Goal: Find specific page/section: Find specific page/section

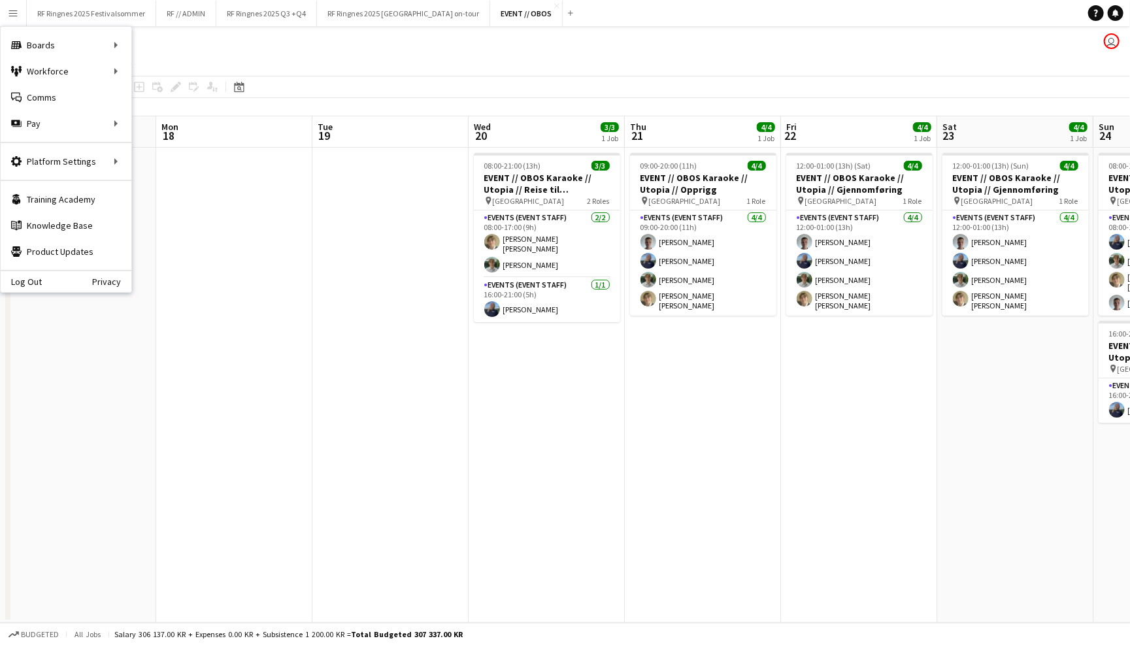
scroll to position [0, 389]
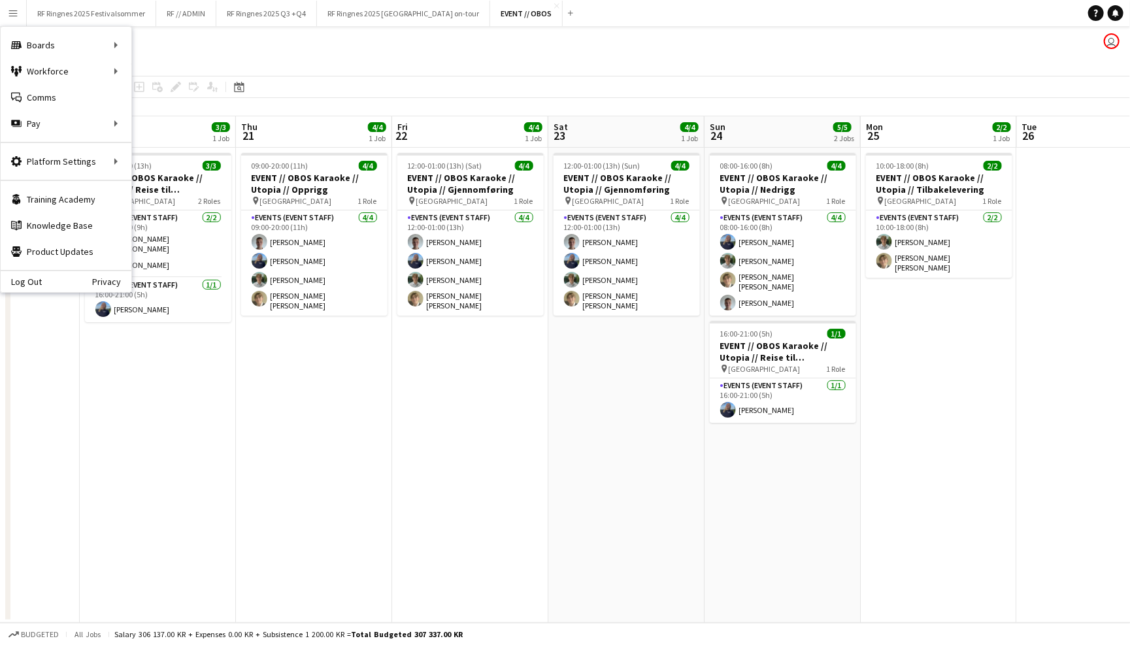
click at [490, 22] on button "EVENT // OBOS Close" at bounding box center [526, 13] width 73 height 25
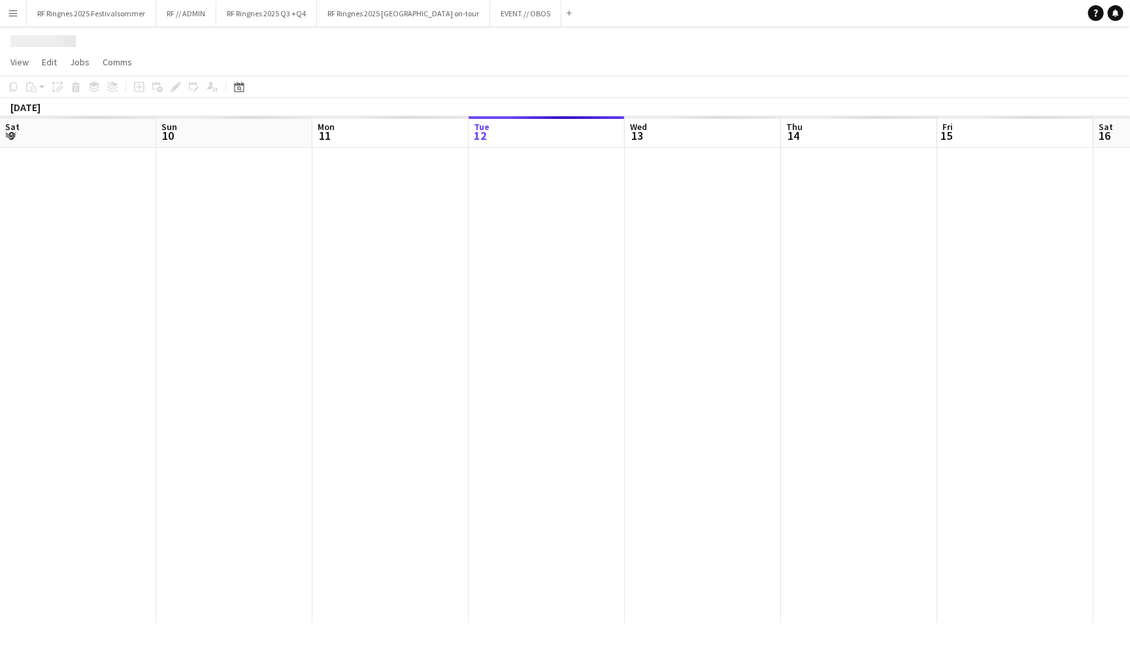
scroll to position [0, 312]
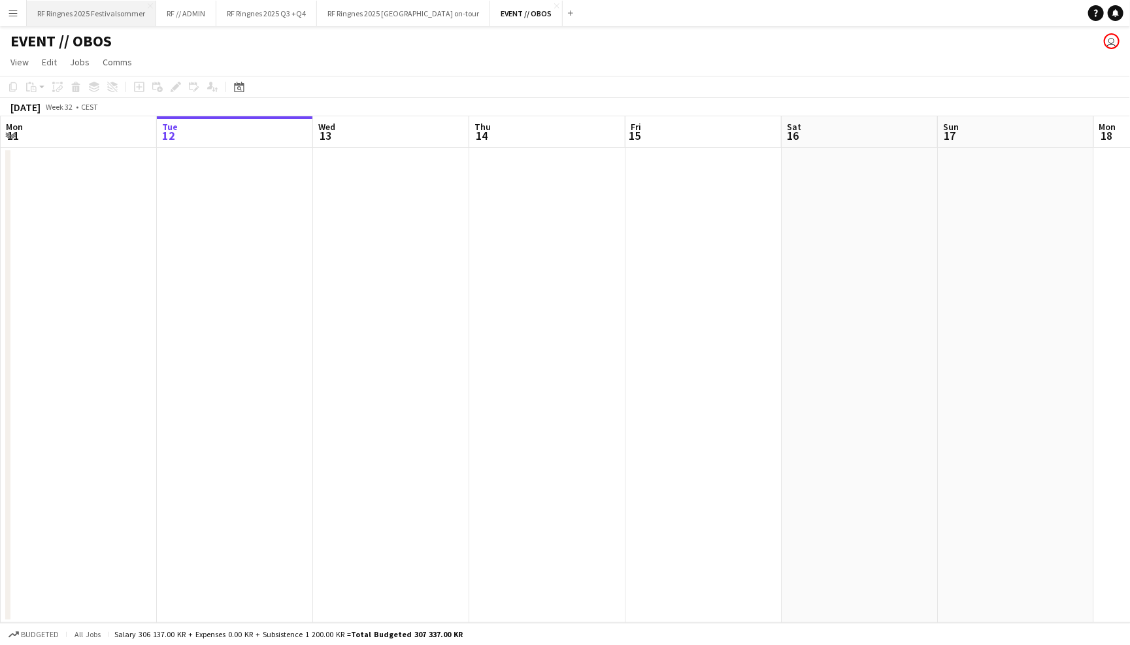
click at [126, 16] on button "RF Ringnes 2025 Festivalsommer Close" at bounding box center [91, 13] width 129 height 25
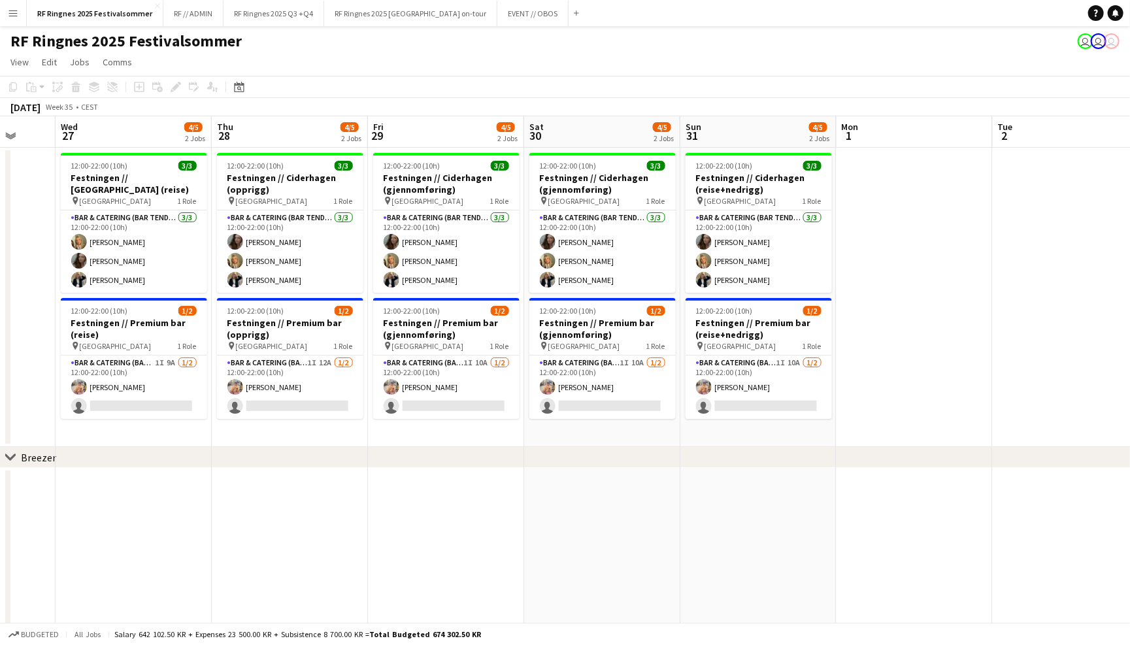
scroll to position [0, 568]
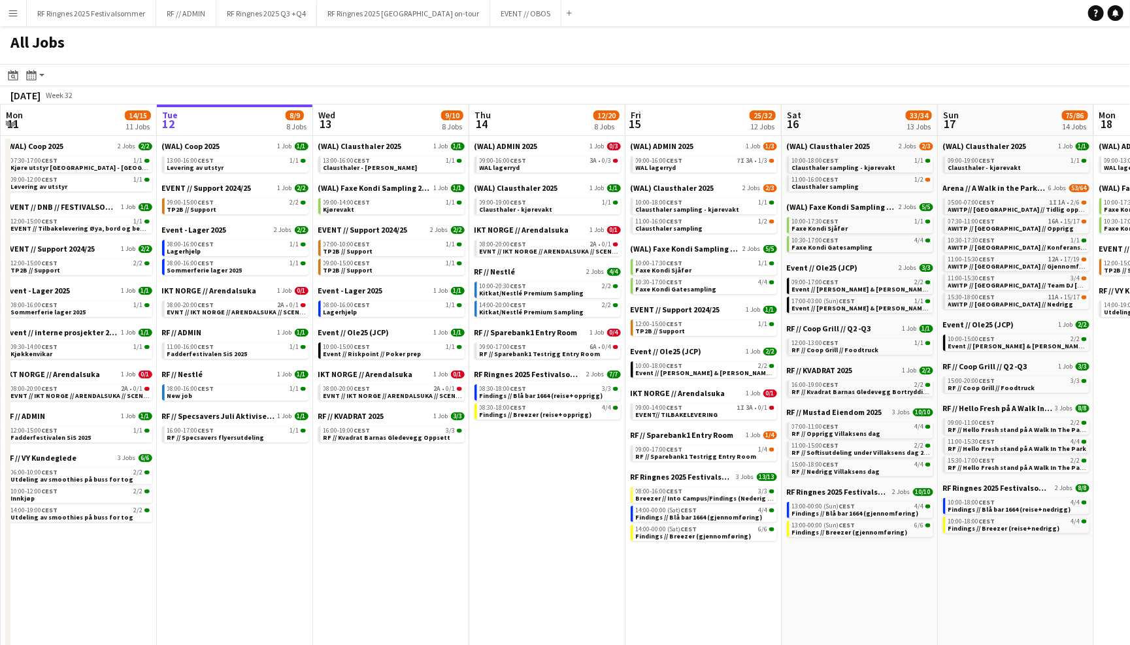
click at [15, 14] on app-icon "Menu" at bounding box center [13, 13] width 10 height 10
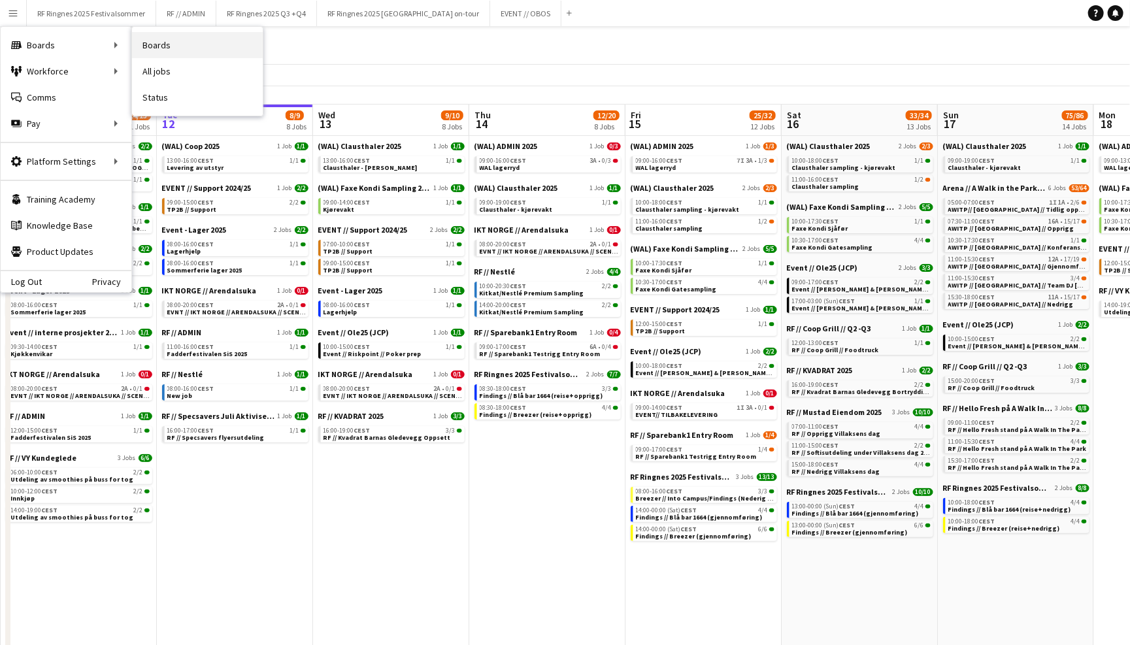
click at [160, 55] on link "Boards" at bounding box center [197, 45] width 131 height 26
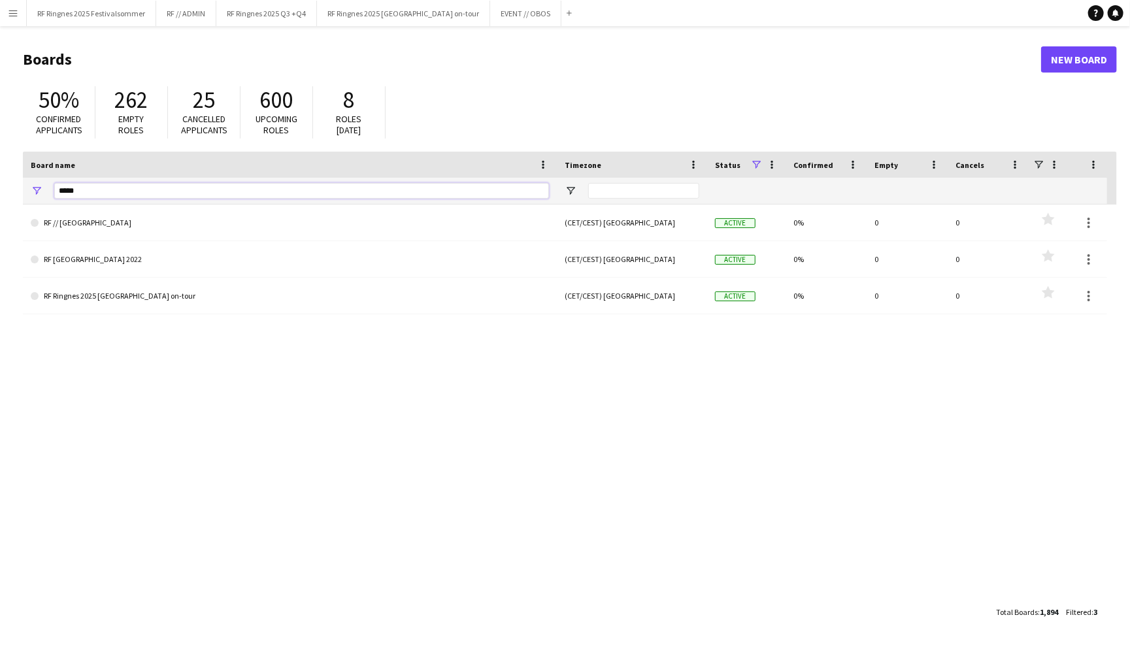
drag, startPoint x: 136, startPoint y: 192, endPoint x: 11, endPoint y: 192, distance: 124.9
click at [11, 192] on main "Boards New Board 50% Confirmed applicants 262 Empty roles 25 Cancelled applican…" at bounding box center [565, 335] width 1130 height 618
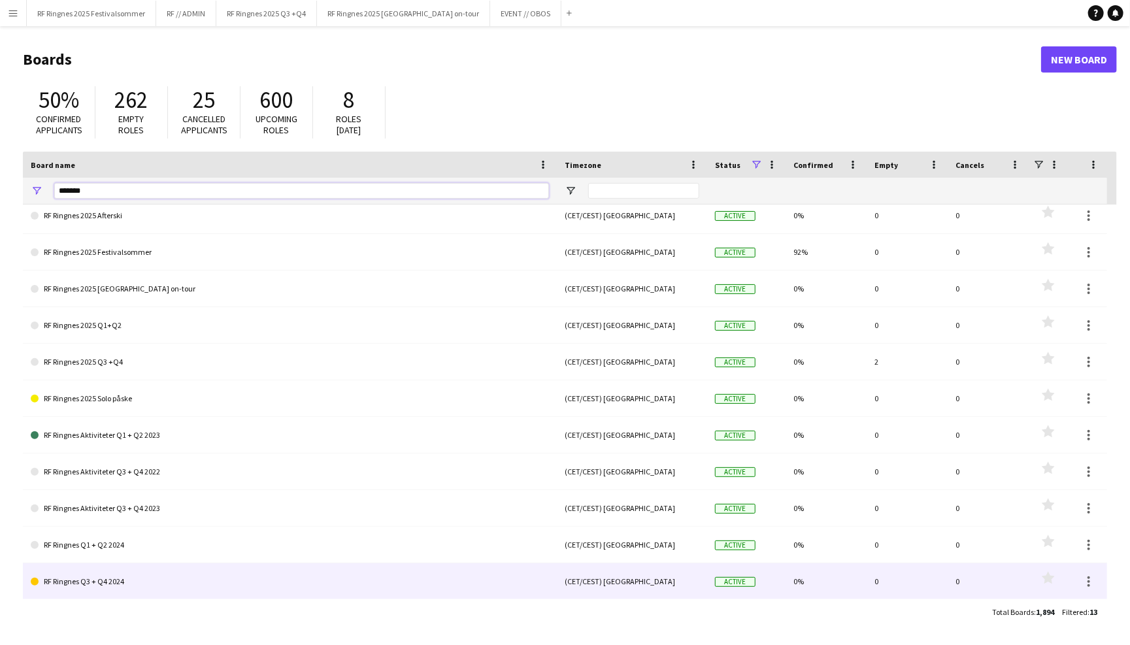
type input "*******"
click at [107, 571] on link "RF Ringnes Q3 + Q4 2024" at bounding box center [290, 582] width 518 height 37
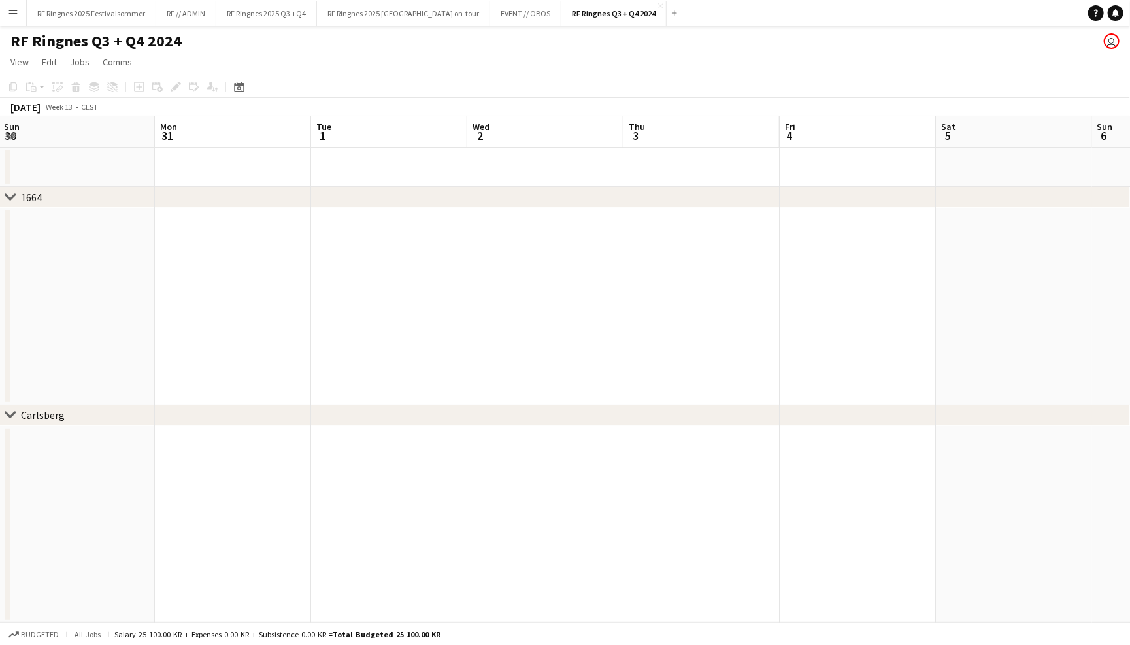
click at [37, 110] on div "March 2025" at bounding box center [25, 107] width 30 height 13
click at [41, 105] on div "March 2025" at bounding box center [25, 107] width 30 height 13
click at [242, 88] on icon "Date picker" at bounding box center [239, 87] width 10 height 10
click at [317, 133] on span "Previous month" at bounding box center [318, 132] width 26 height 26
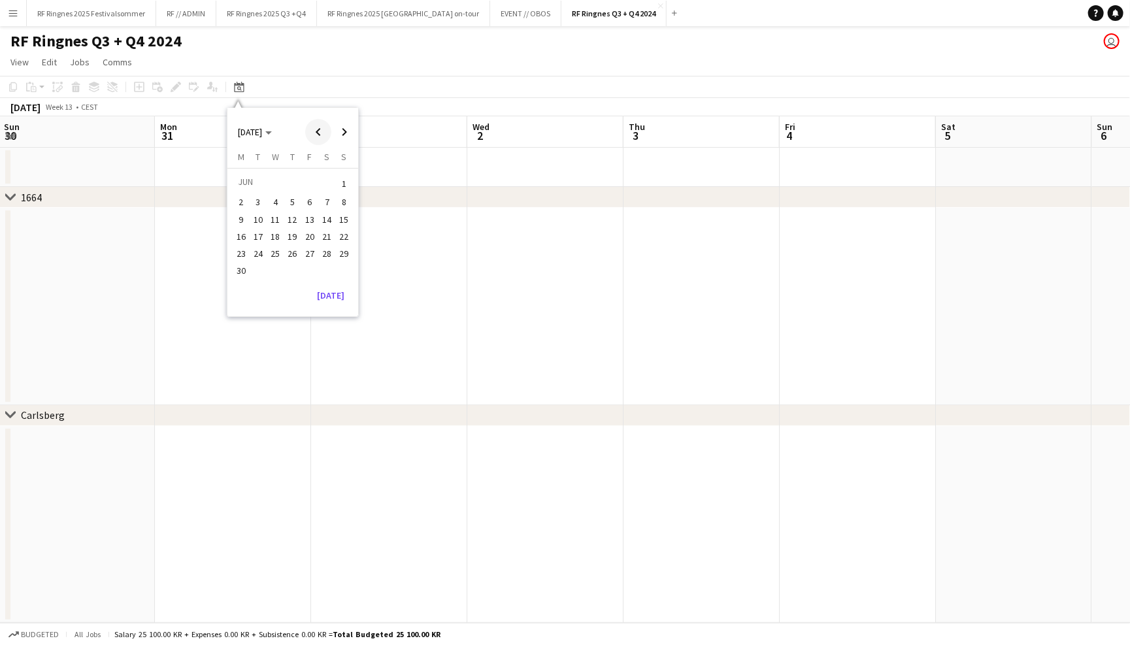
click at [317, 133] on span "Previous month" at bounding box center [318, 132] width 26 height 26
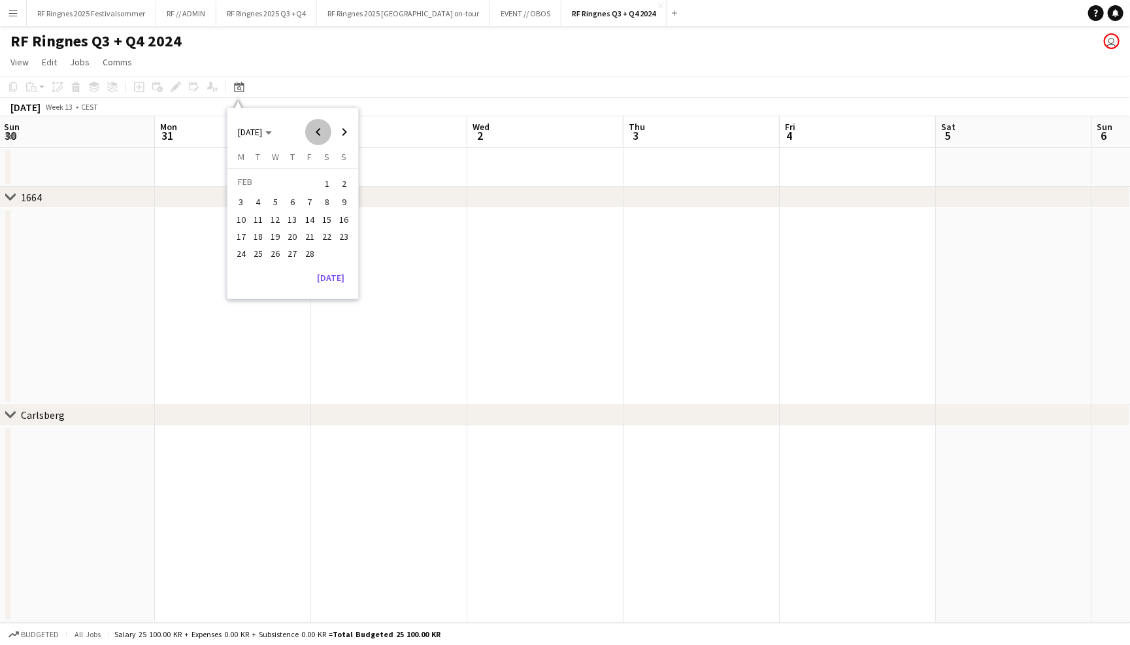
click at [317, 133] on span "Previous month" at bounding box center [318, 132] width 26 height 26
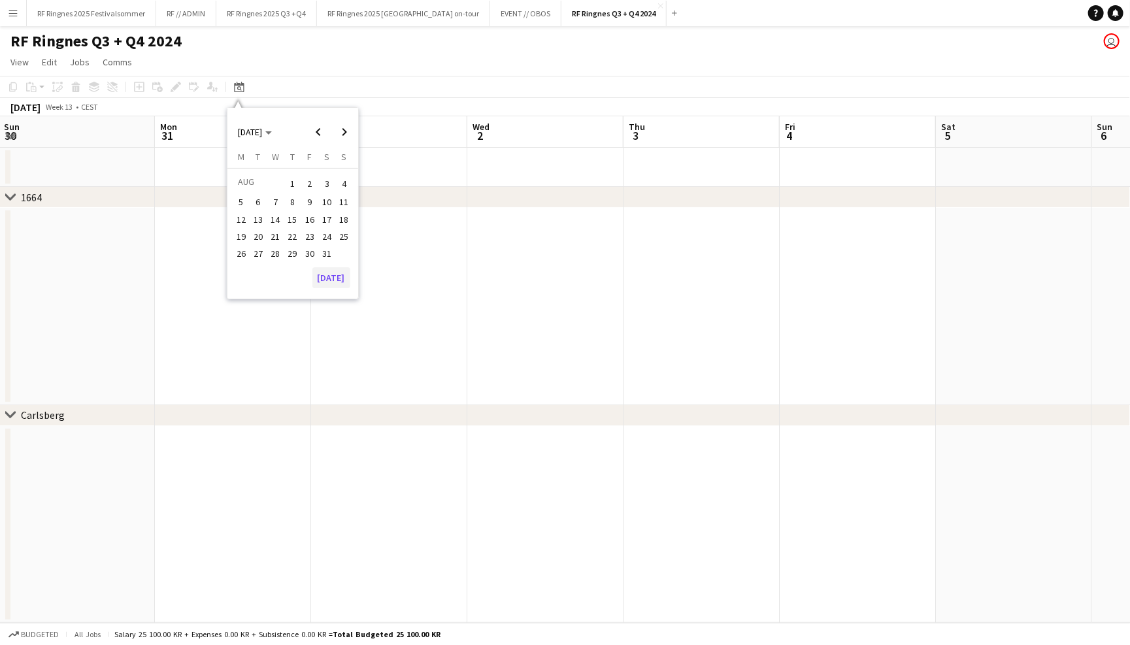
click at [320, 277] on button "[DATE]" at bounding box center [332, 277] width 38 height 21
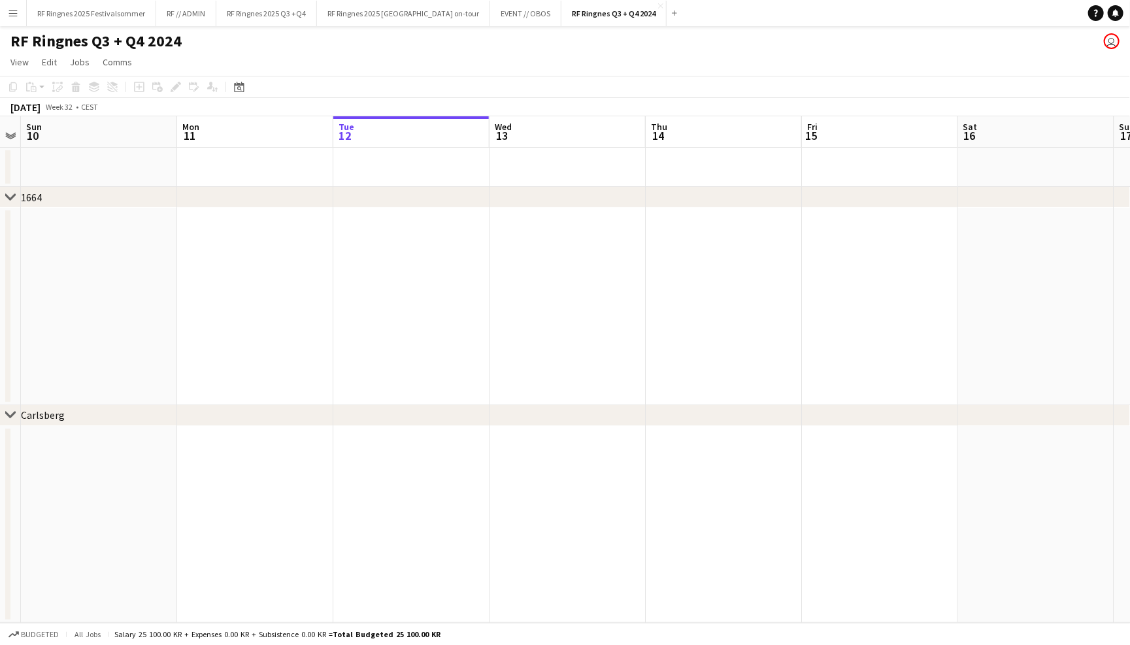
click at [41, 104] on div "[DATE]" at bounding box center [25, 107] width 30 height 13
click at [243, 89] on div "Date picker" at bounding box center [239, 87] width 16 height 16
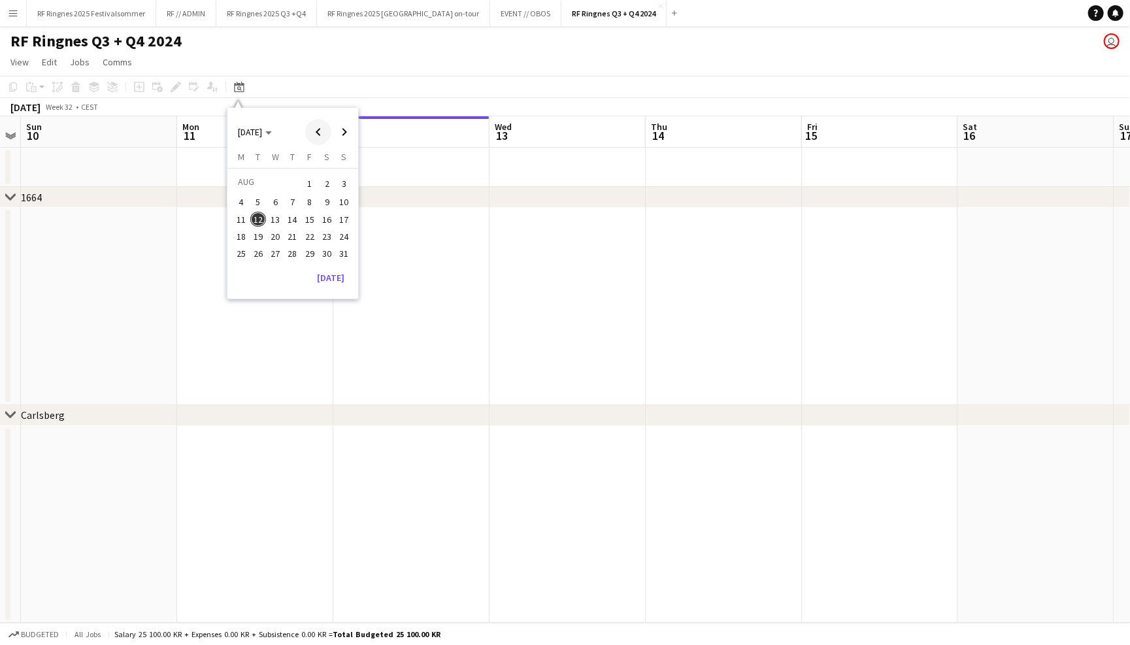
click at [325, 130] on span "Previous month" at bounding box center [318, 132] width 26 height 26
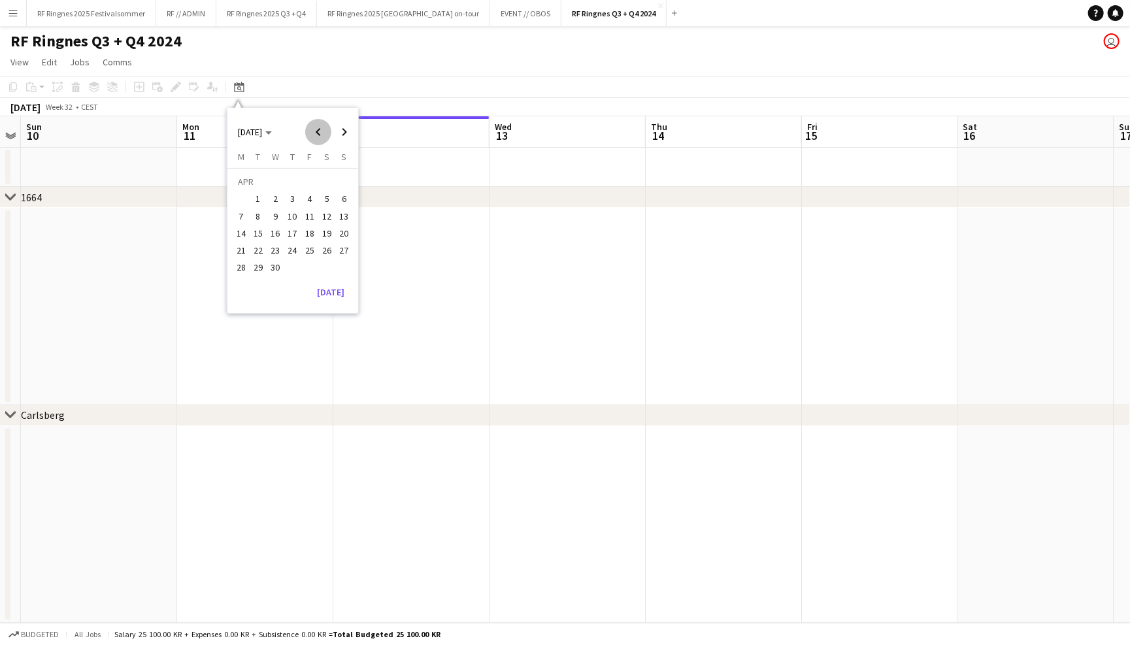
click at [325, 130] on span "Previous month" at bounding box center [318, 132] width 26 height 26
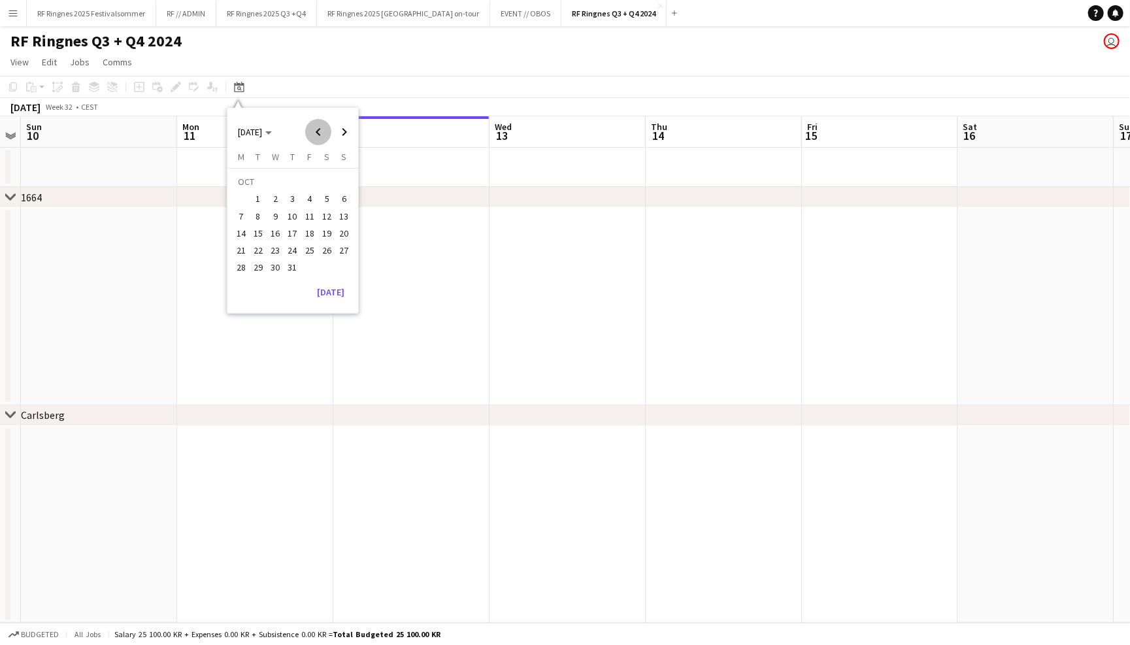
click at [325, 130] on span "Previous month" at bounding box center [318, 132] width 26 height 26
click at [354, 132] on span "Next month" at bounding box center [344, 132] width 26 height 26
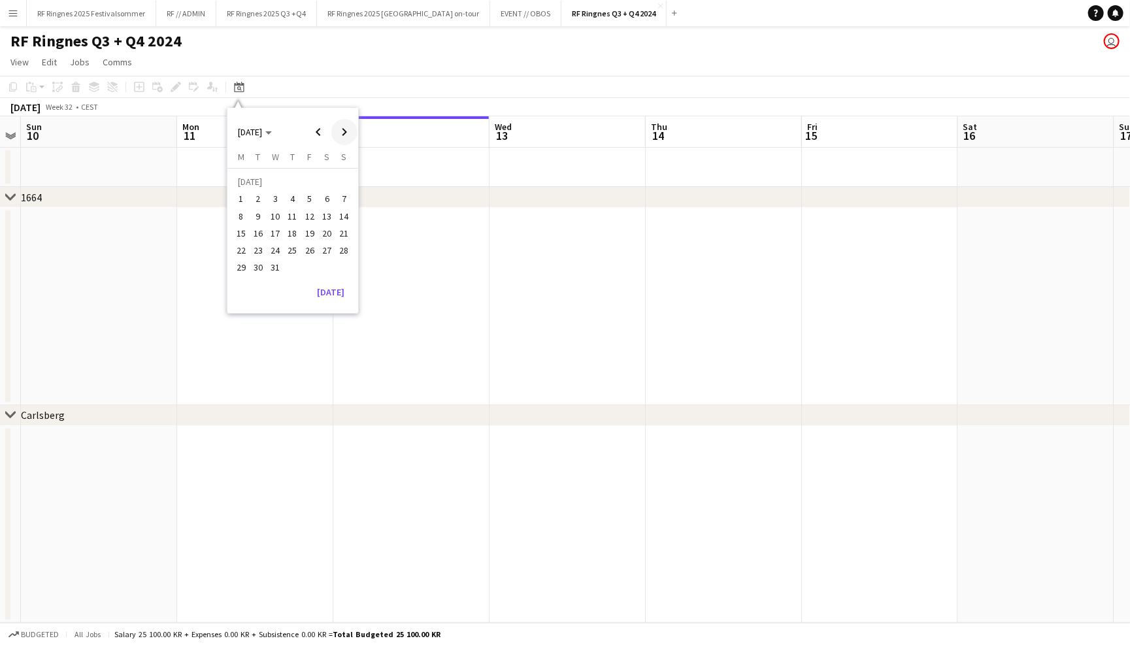
click at [341, 138] on span "Next month" at bounding box center [344, 132] width 26 height 26
click at [288, 185] on span "1" at bounding box center [293, 184] width 16 height 18
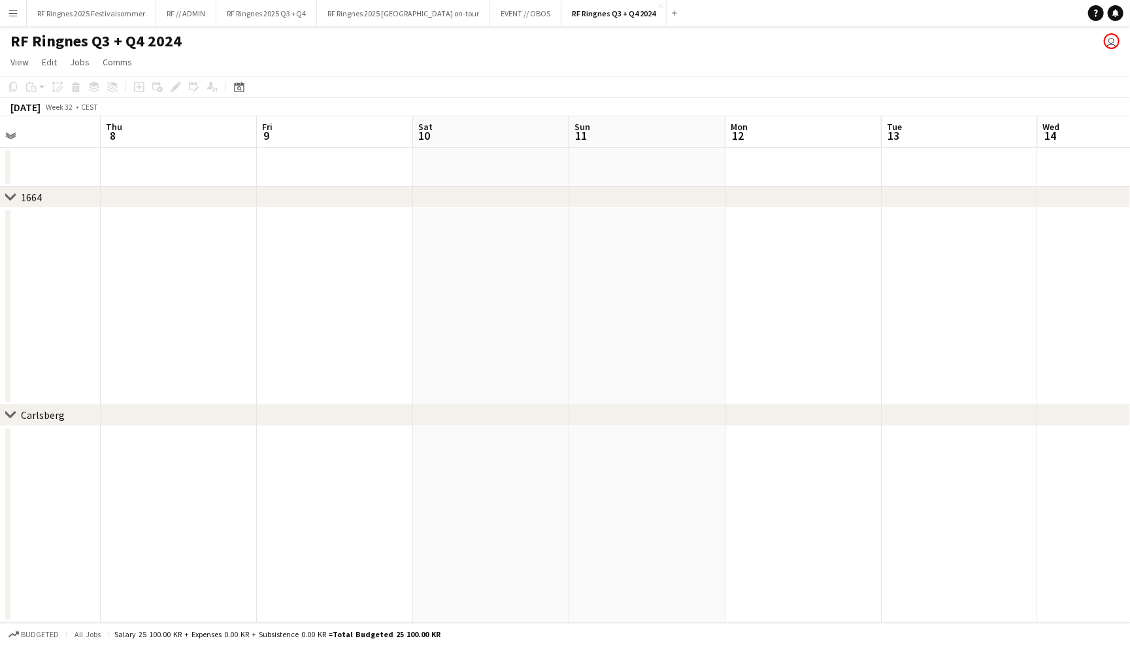
click at [12, 11] on app-icon "Menu" at bounding box center [13, 13] width 10 height 10
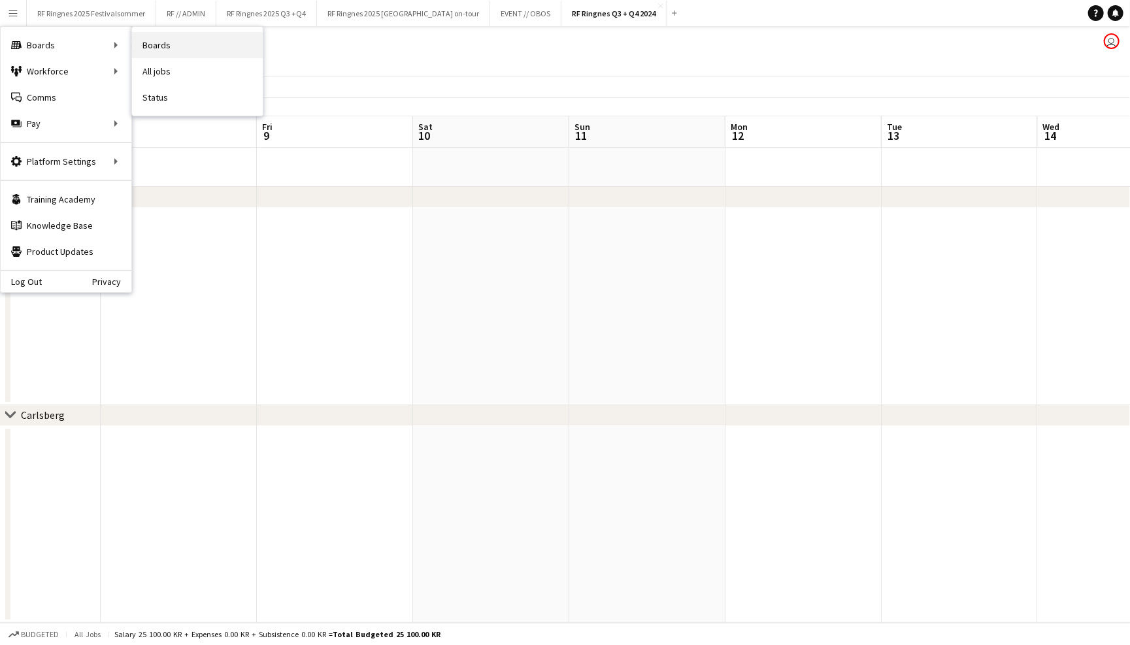
click at [145, 52] on link "Boards" at bounding box center [197, 45] width 131 height 26
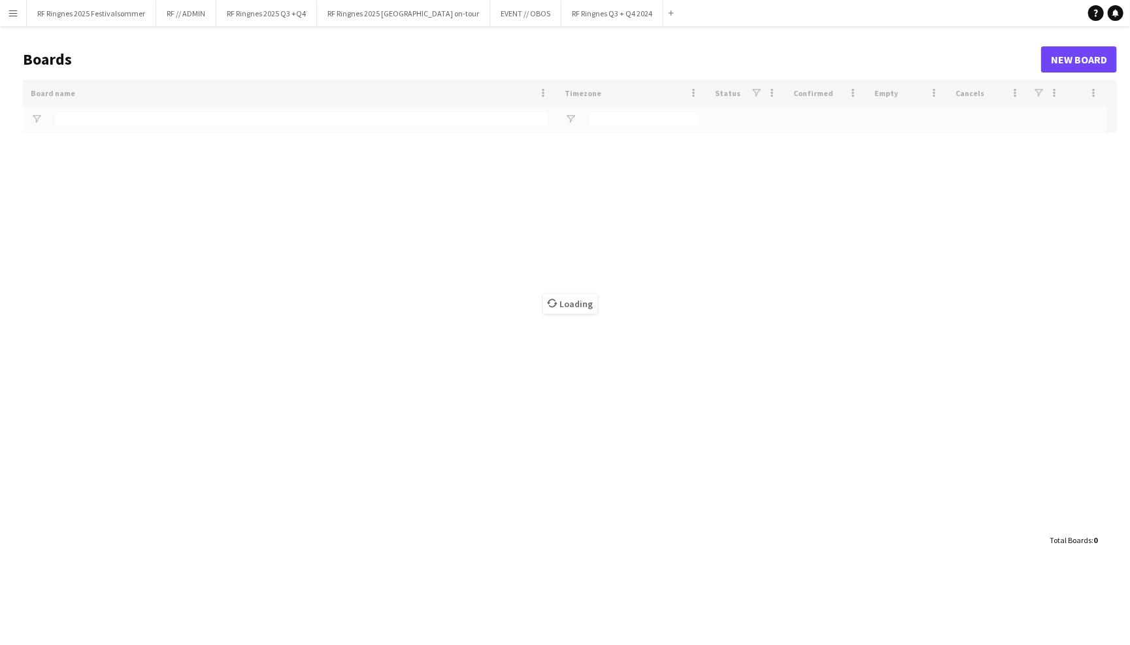
type input "*******"
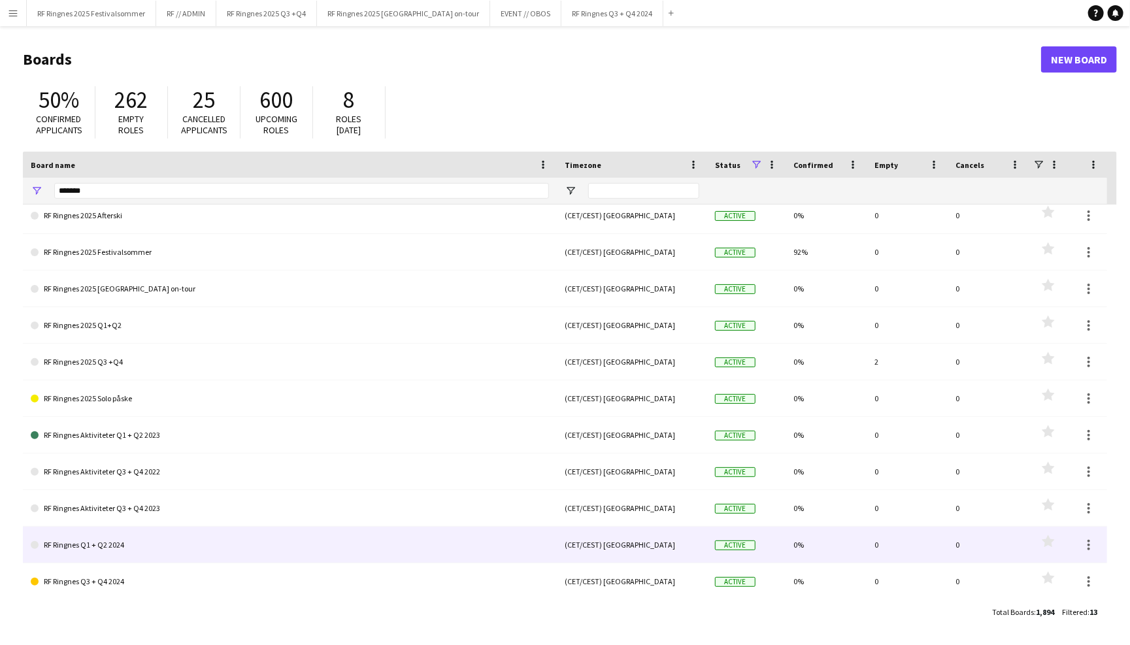
click at [112, 543] on link "RF Ringnes Q1 + Q2 2024" at bounding box center [290, 545] width 518 height 37
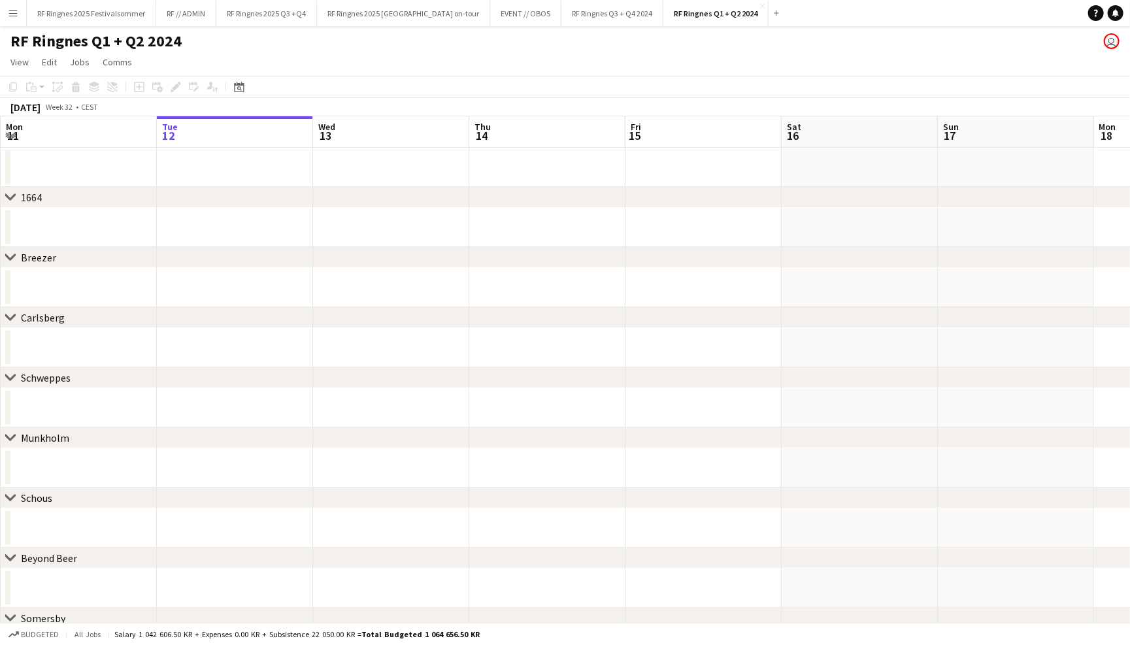
click at [238, 77] on app-toolbar "Copy Paste Paste Command V Paste with crew Command Shift V Paste linked Job Del…" at bounding box center [565, 87] width 1130 height 22
click at [238, 82] on icon "Date picker" at bounding box center [239, 87] width 10 height 10
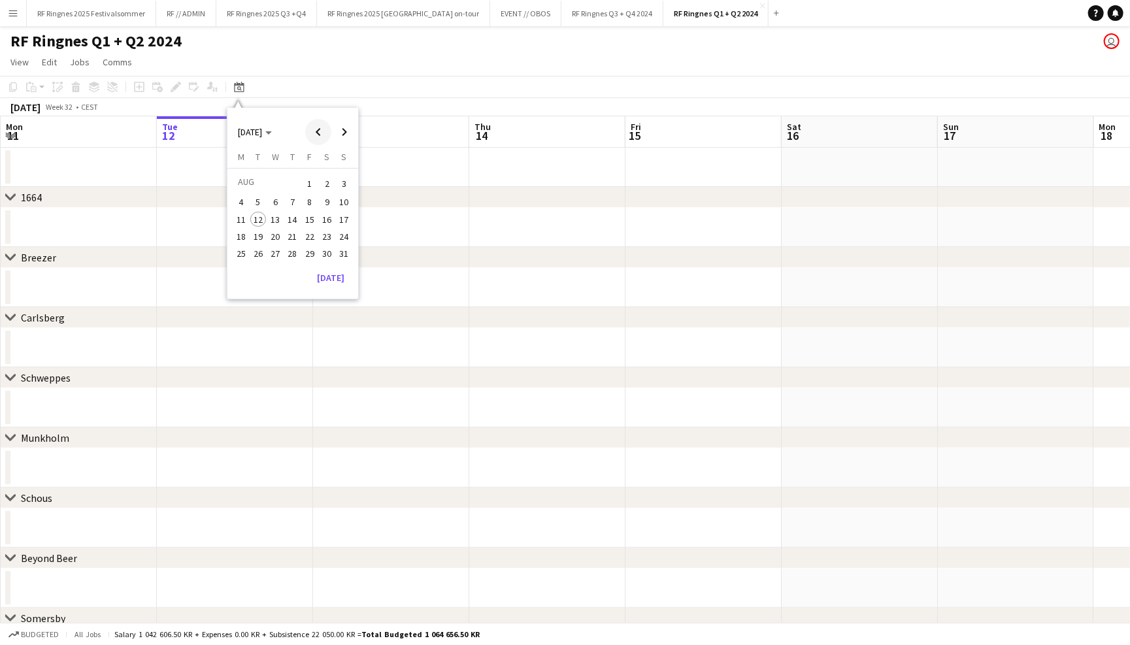
click at [320, 123] on span "Previous month" at bounding box center [318, 132] width 26 height 26
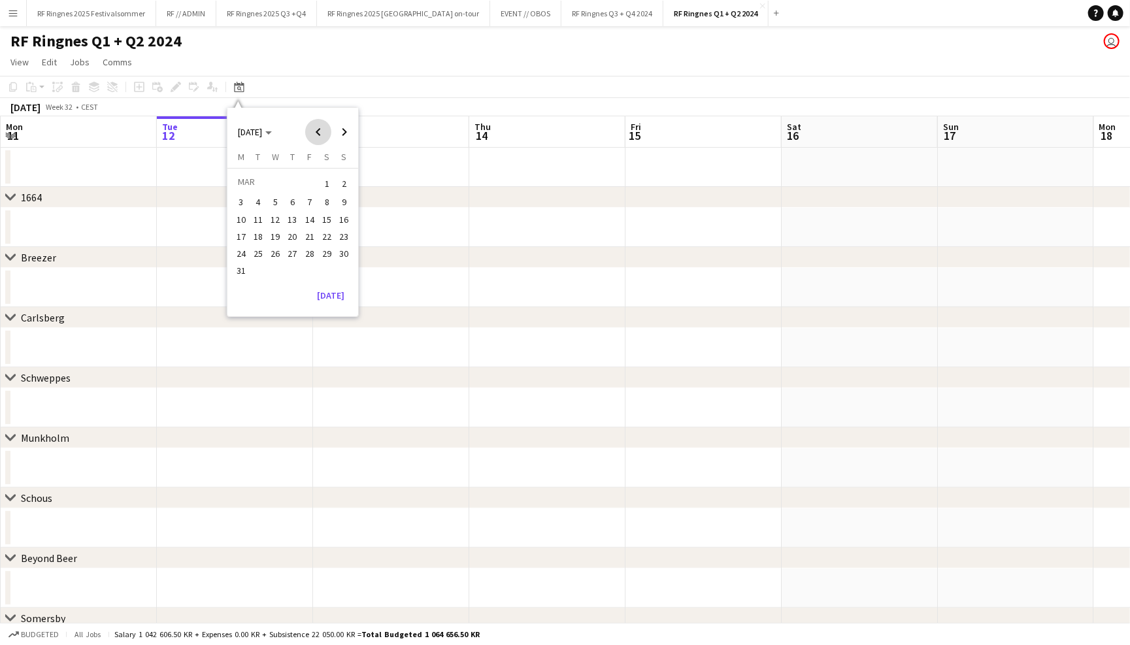
click at [320, 123] on span "Previous month" at bounding box center [318, 132] width 26 height 26
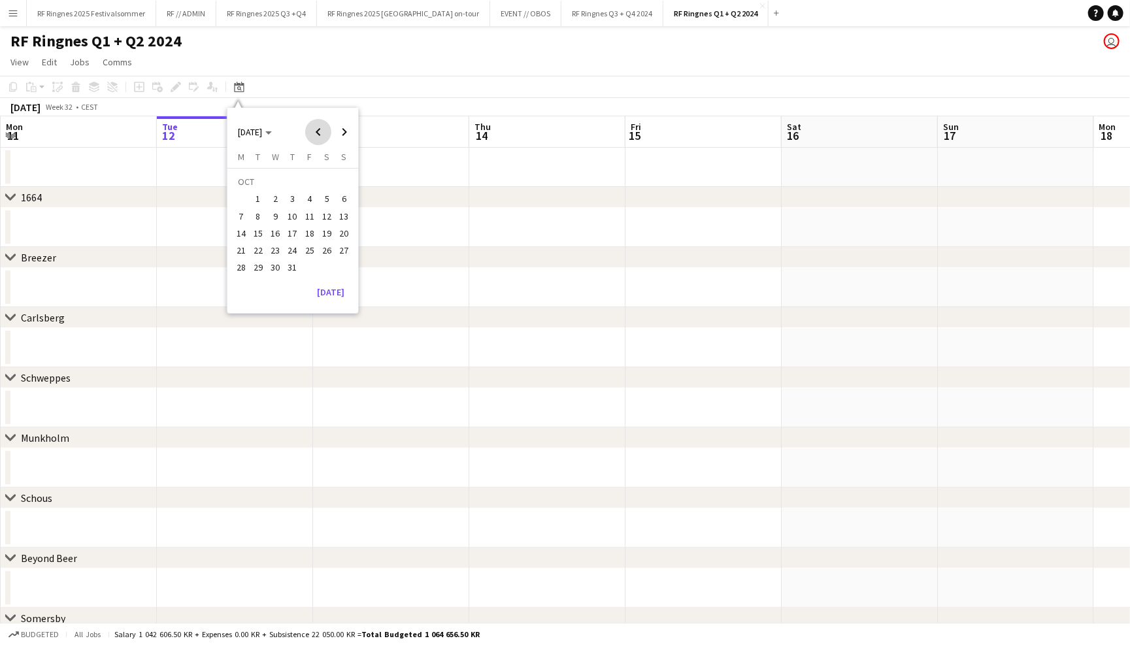
click at [320, 123] on span "Previous month" at bounding box center [318, 132] width 26 height 26
click at [335, 127] on span "Next month" at bounding box center [344, 132] width 26 height 26
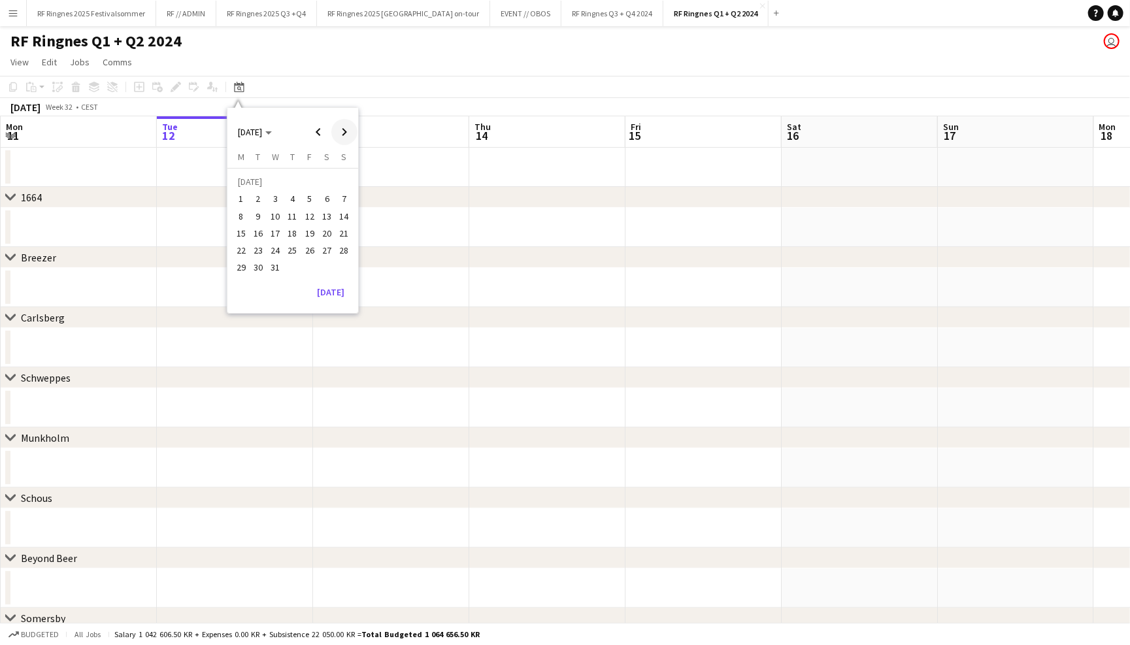
click at [338, 128] on span "Next month" at bounding box center [344, 132] width 26 height 26
click at [295, 177] on span "1" at bounding box center [293, 184] width 16 height 18
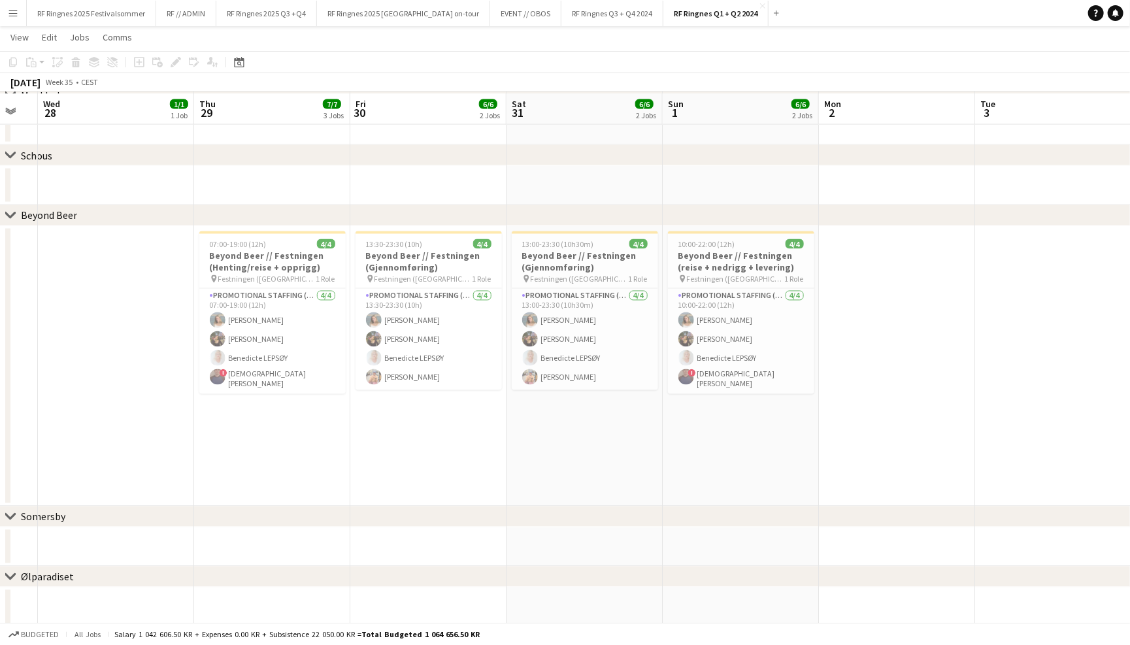
scroll to position [1168, 0]
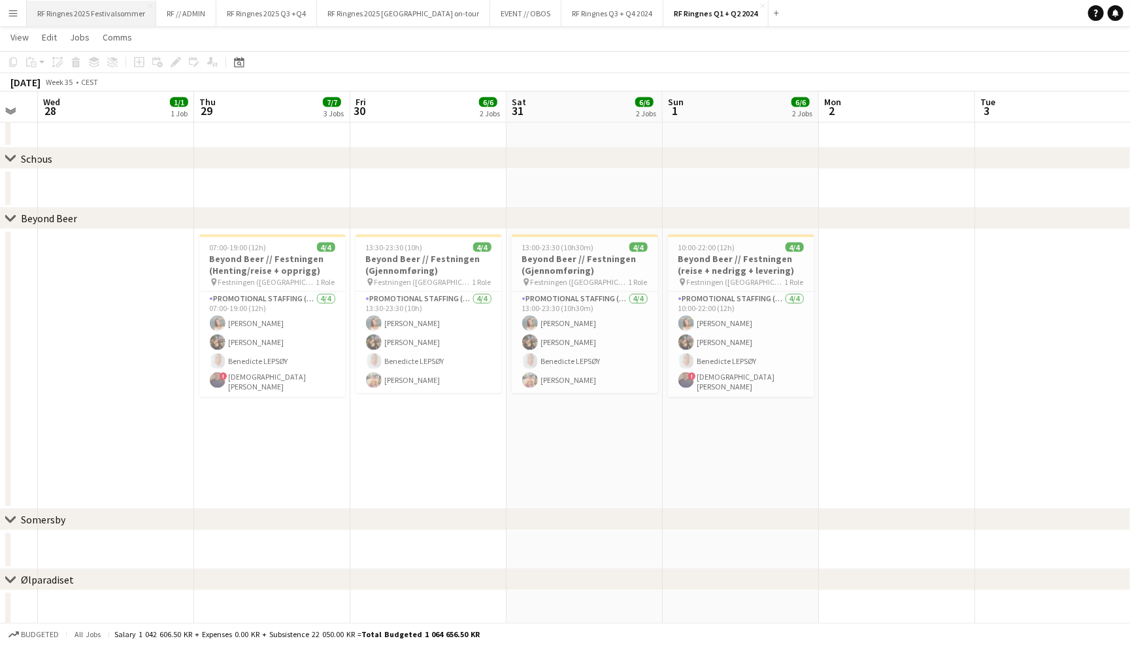
click at [116, 16] on button "RF Ringnes 2025 Festivalsommer Close" at bounding box center [91, 13] width 129 height 25
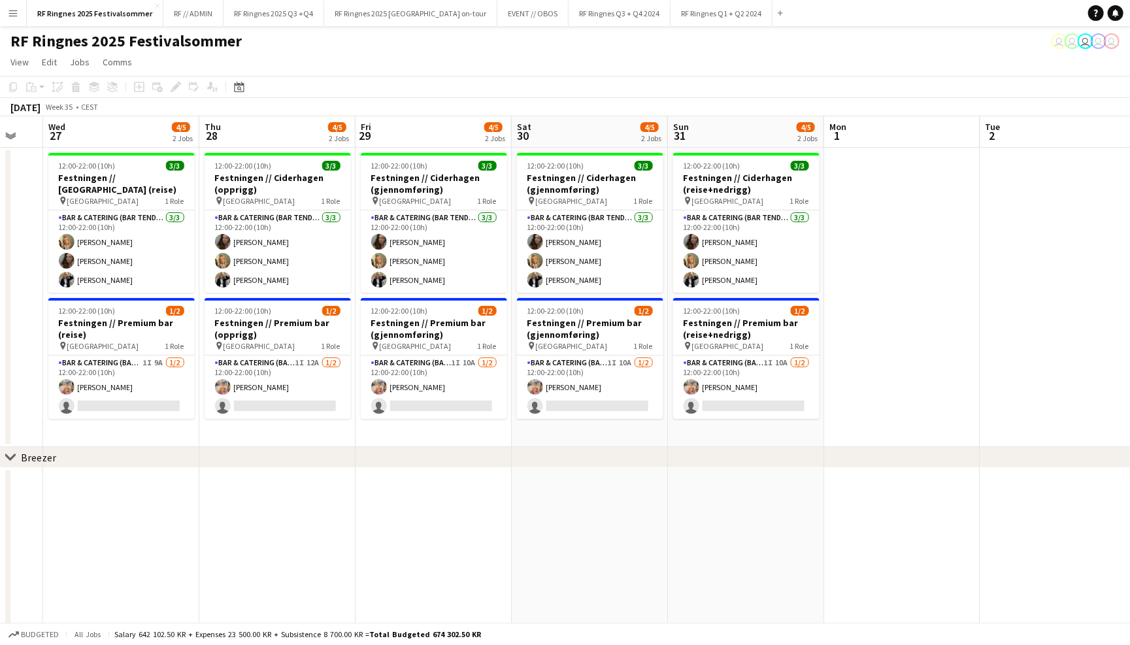
scroll to position [0, 407]
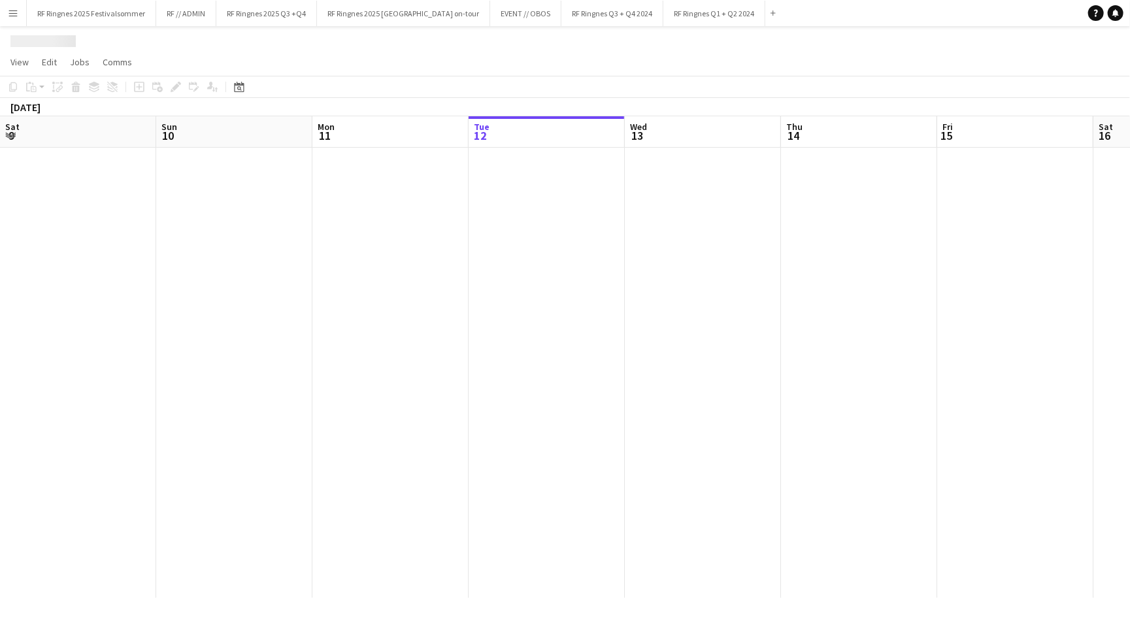
scroll to position [0, 312]
